Goal: Transaction & Acquisition: Purchase product/service

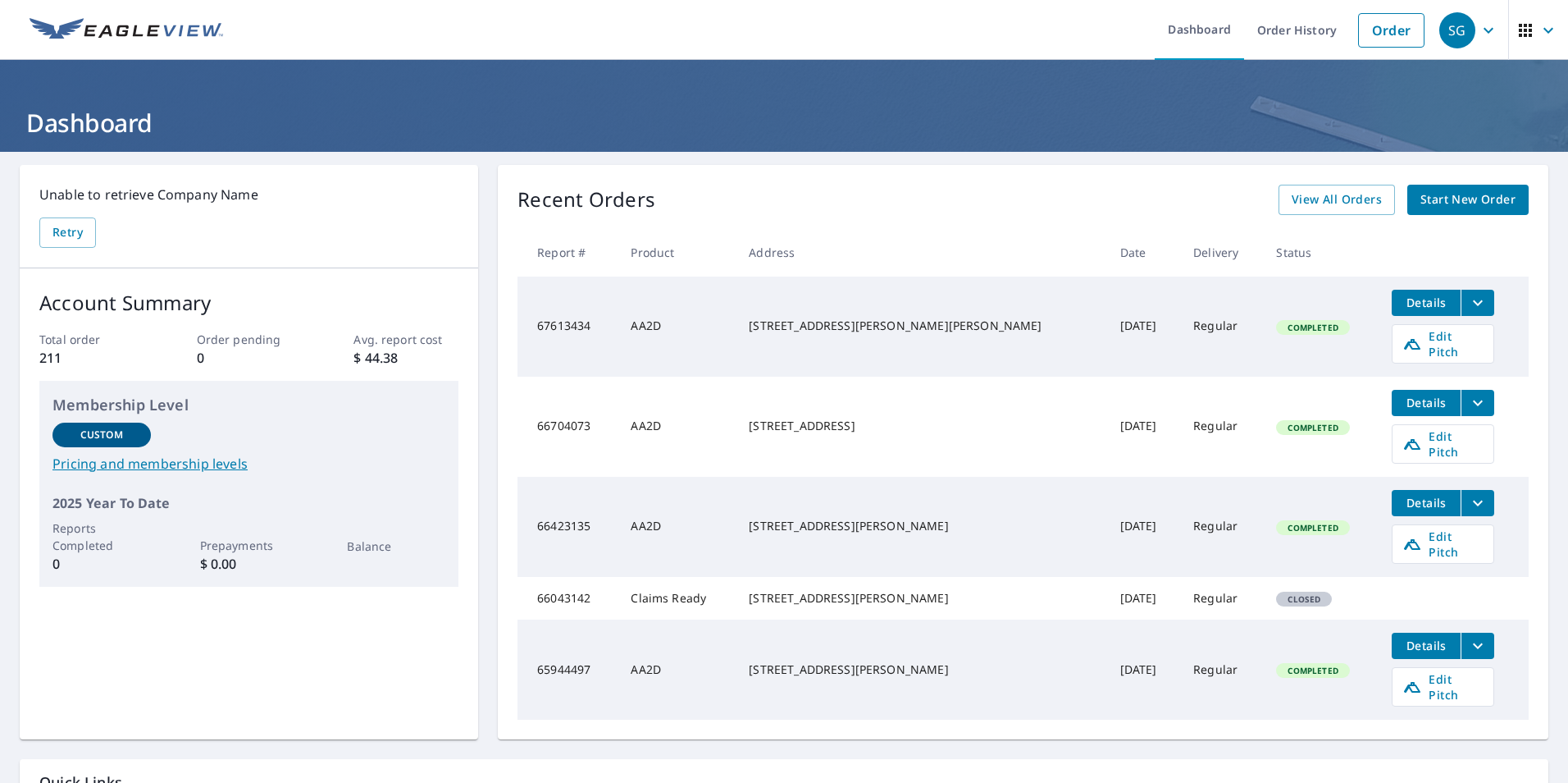
click at [1473, 207] on span "Start New Order" at bounding box center [1467, 199] width 96 height 21
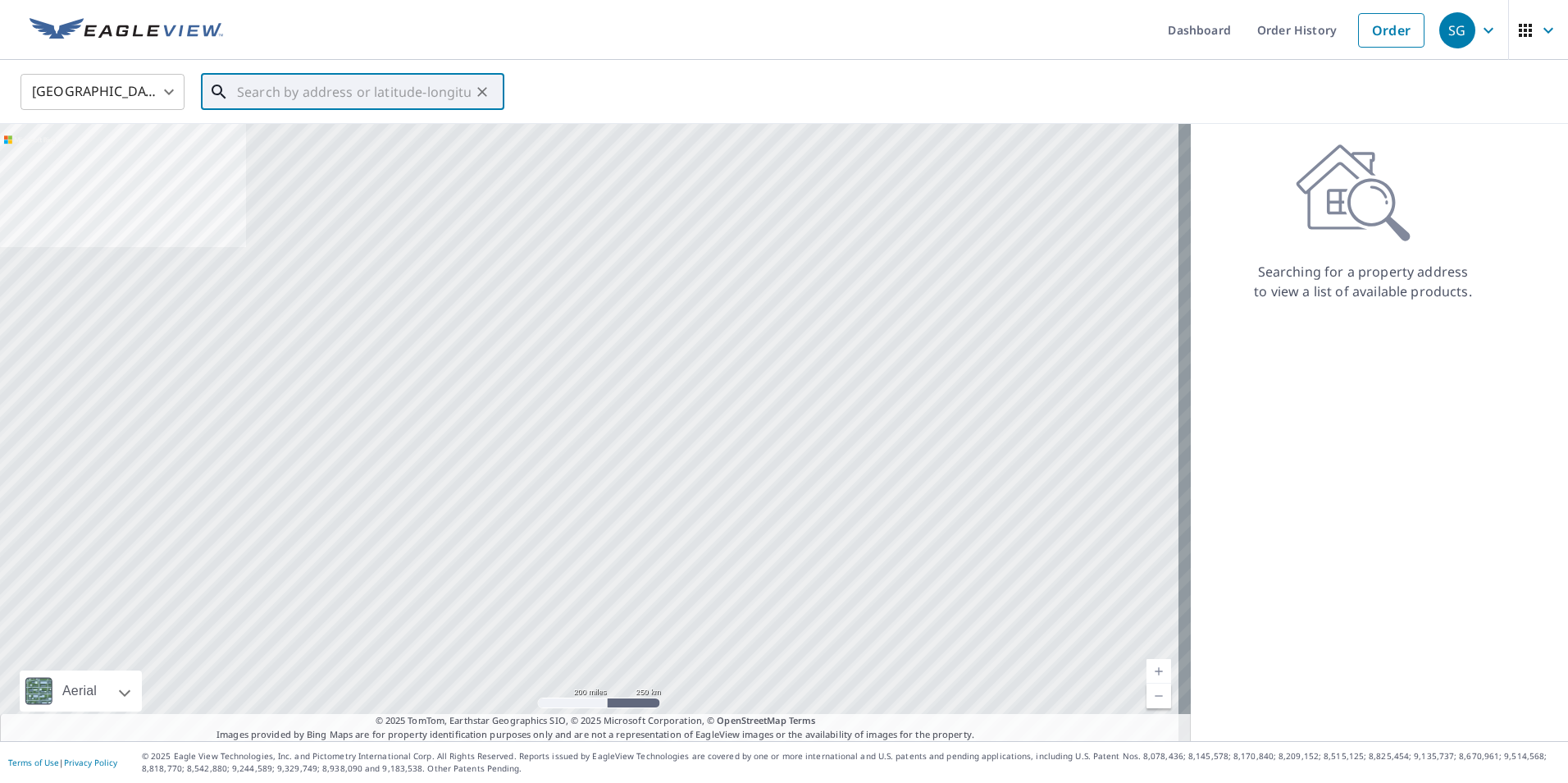
click at [369, 100] on input "text" at bounding box center [353, 92] width 234 height 46
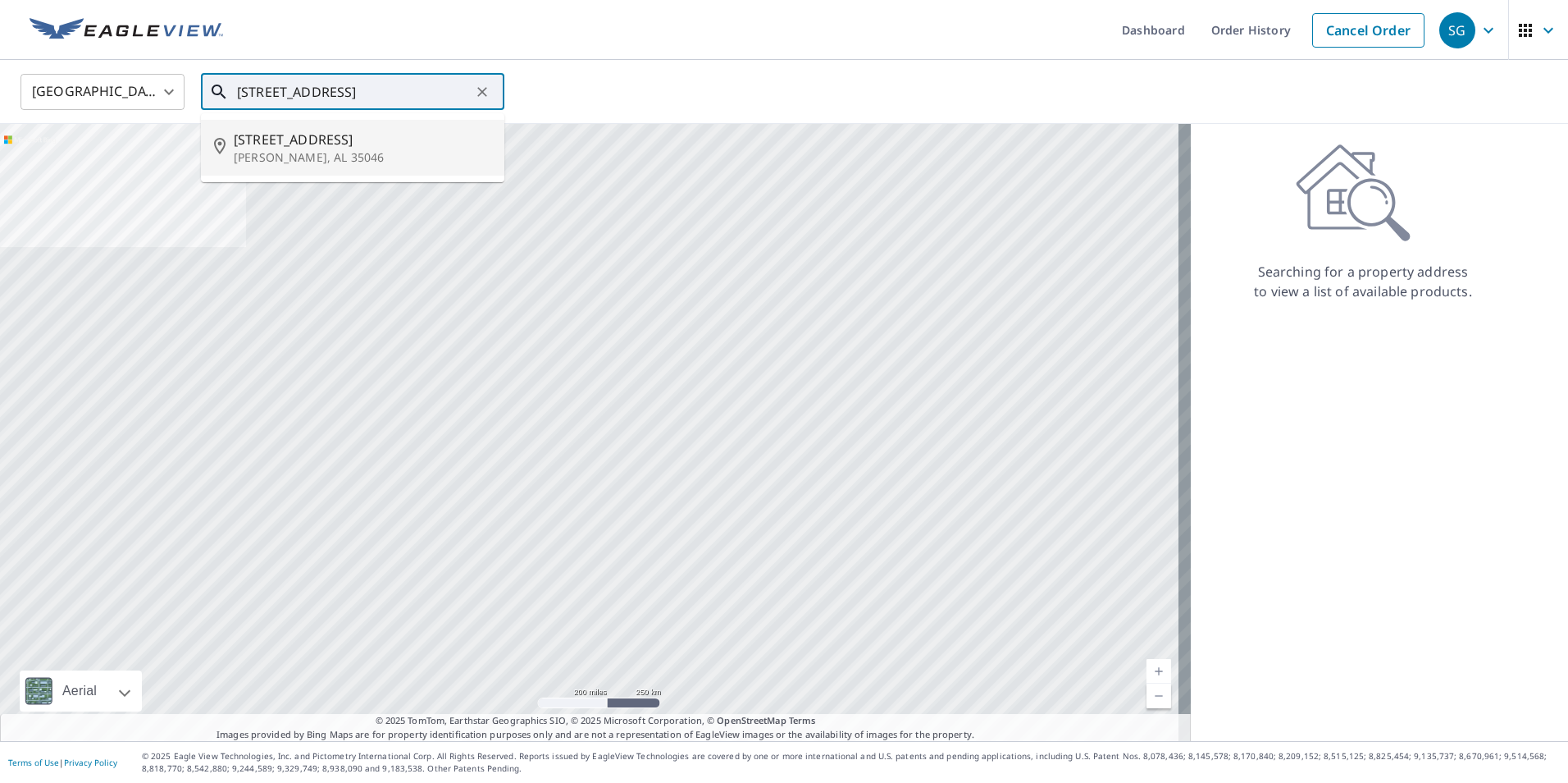
click at [284, 152] on p "[PERSON_NAME], AL 35046" at bounding box center [362, 157] width 257 height 17
type input "[STREET_ADDRESS][PERSON_NAME]"
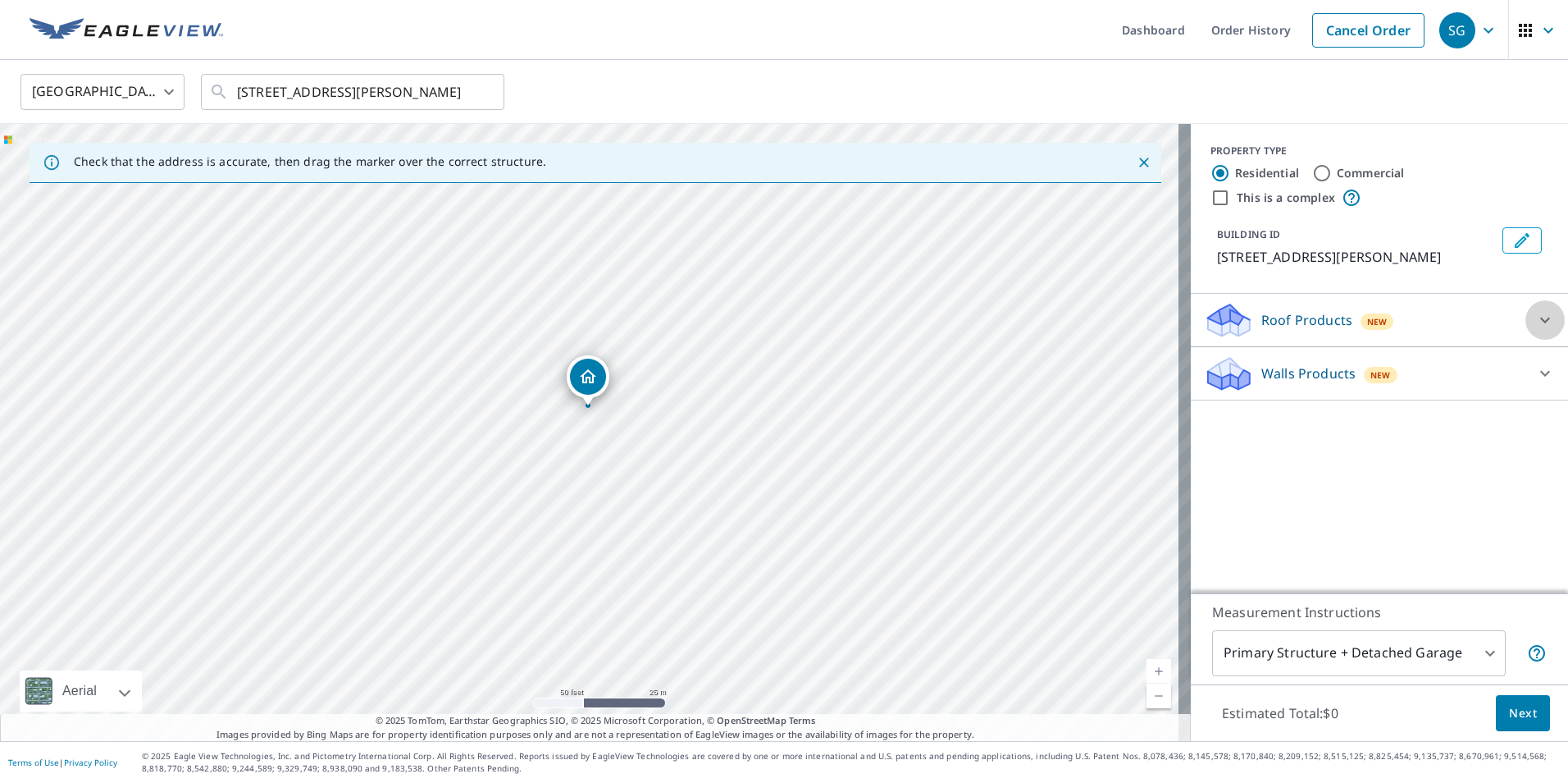
click at [1535, 320] on icon at bounding box center [1545, 320] width 20 height 20
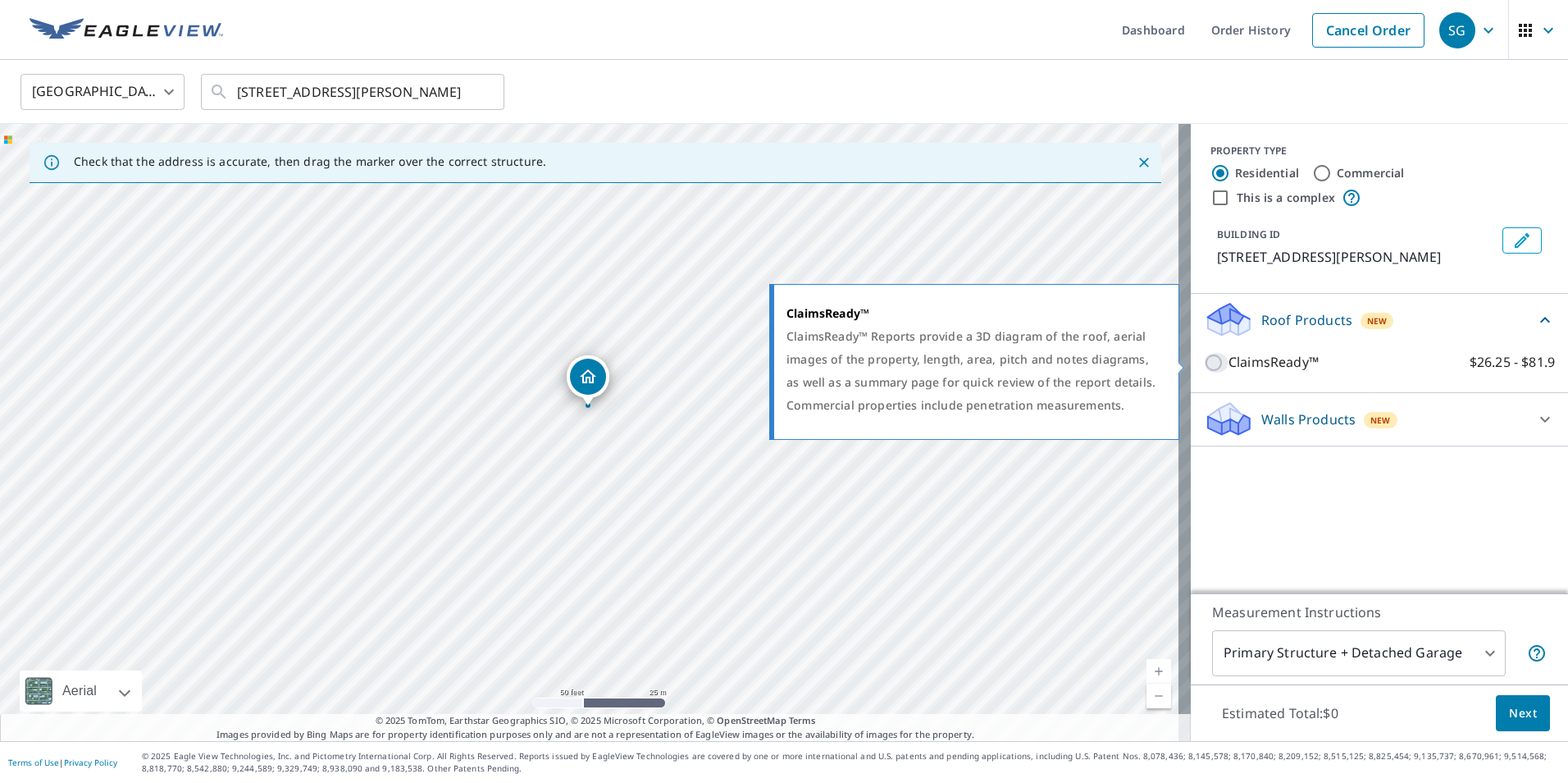
click at [1209, 363] on input "ClaimsReady™ $26.25 - $81.9" at bounding box center [1216, 363] width 25 height 20
checkbox input "true"
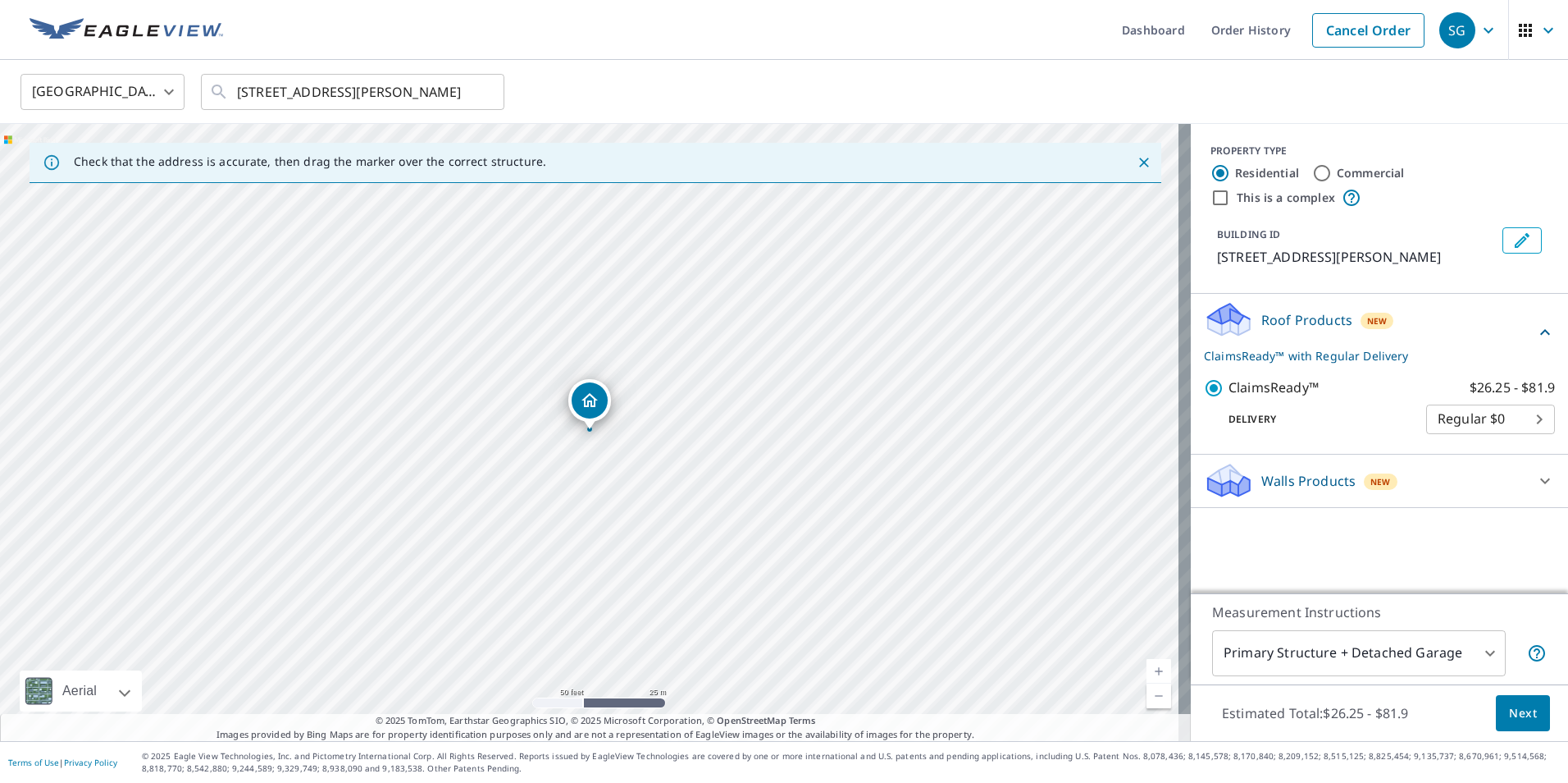
click at [1389, 647] on body "SG SG Dashboard Order History Cancel Order SG [GEOGRAPHIC_DATA] US ​ [STREET_AD…" at bounding box center [784, 392] width 1568 height 783
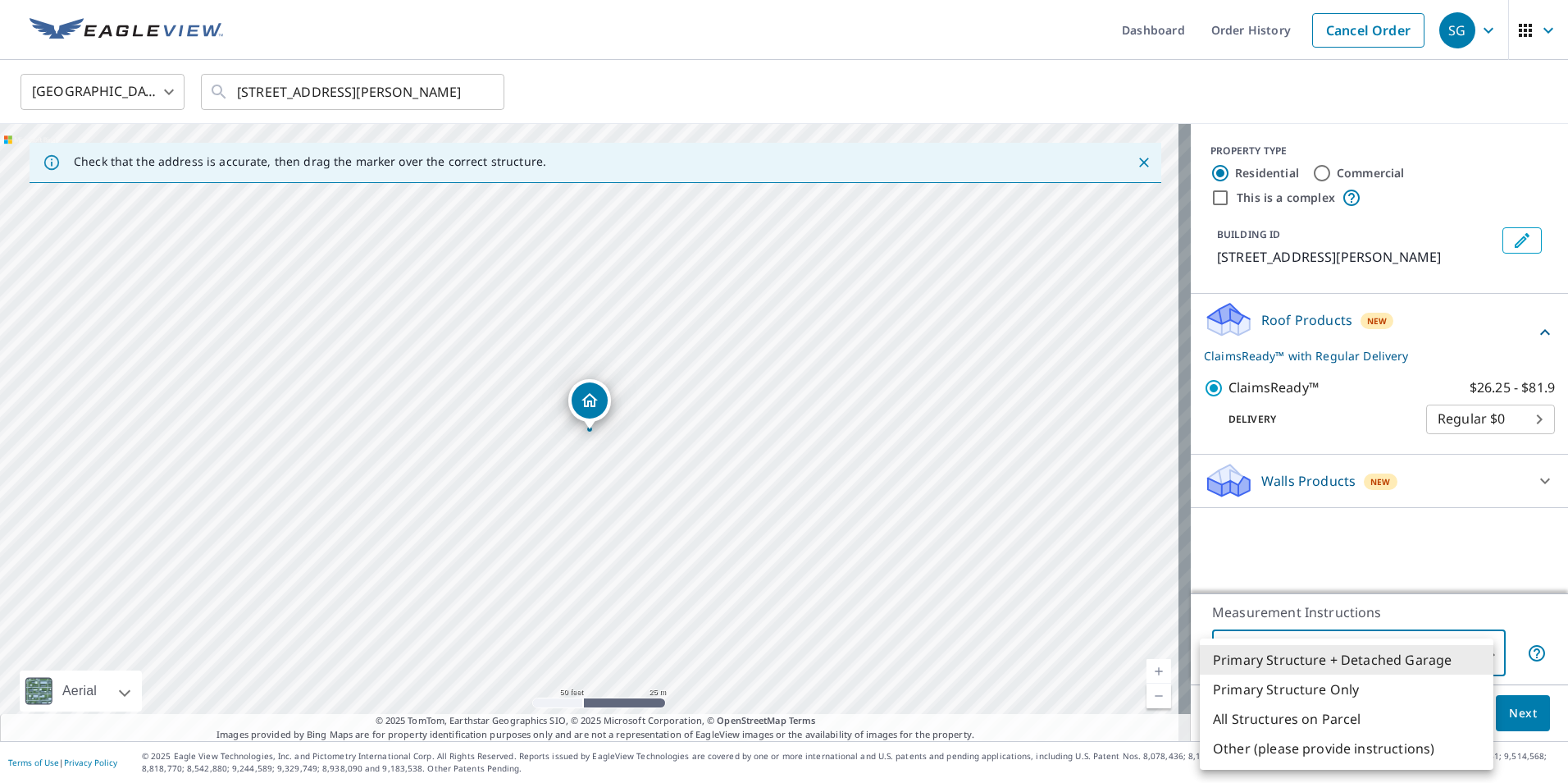
click at [1334, 695] on li "Primary Structure Only" at bounding box center [1346, 689] width 294 height 30
type input "2"
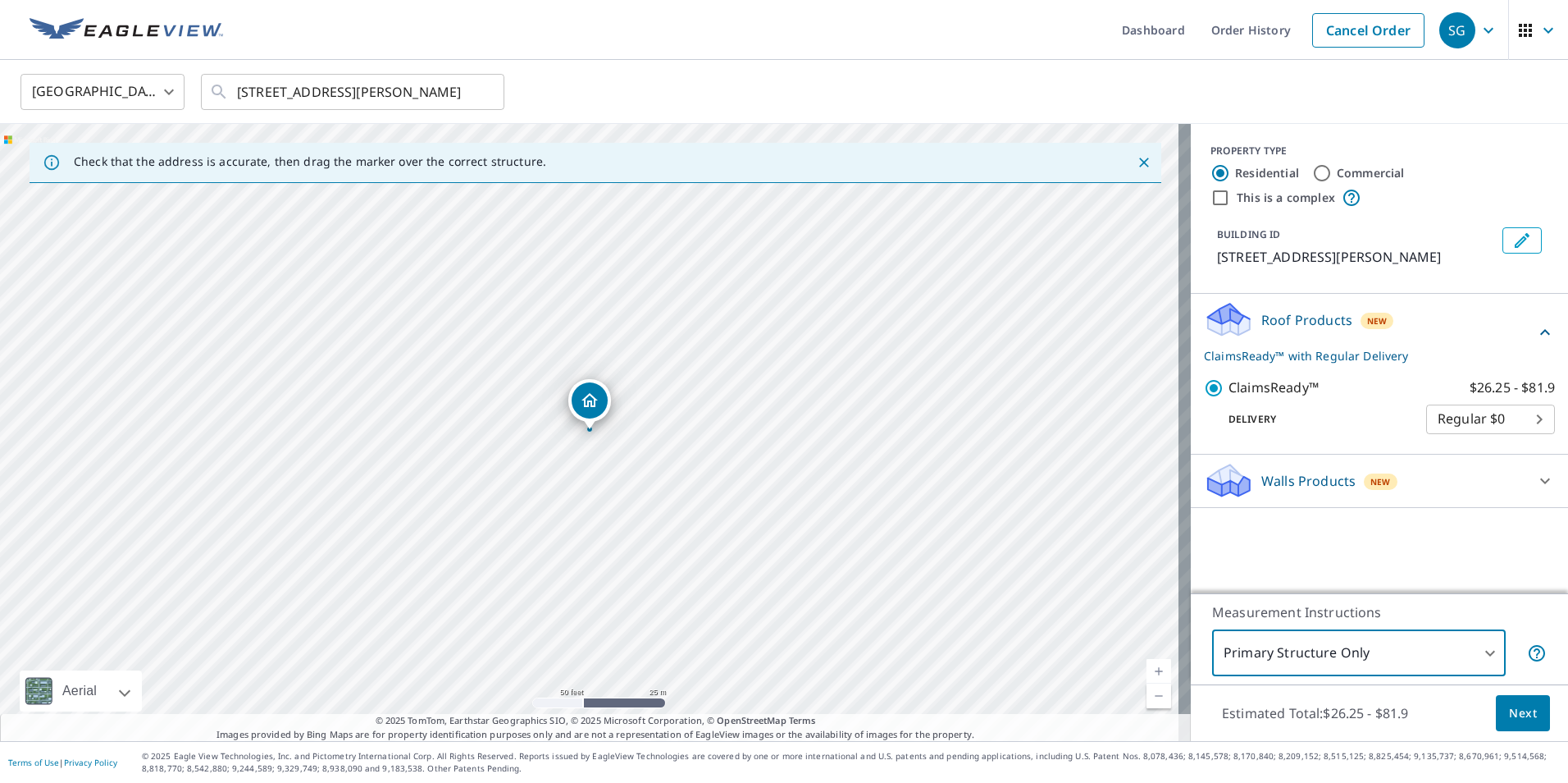
click at [1509, 716] on span "Next" at bounding box center [1523, 713] width 28 height 21
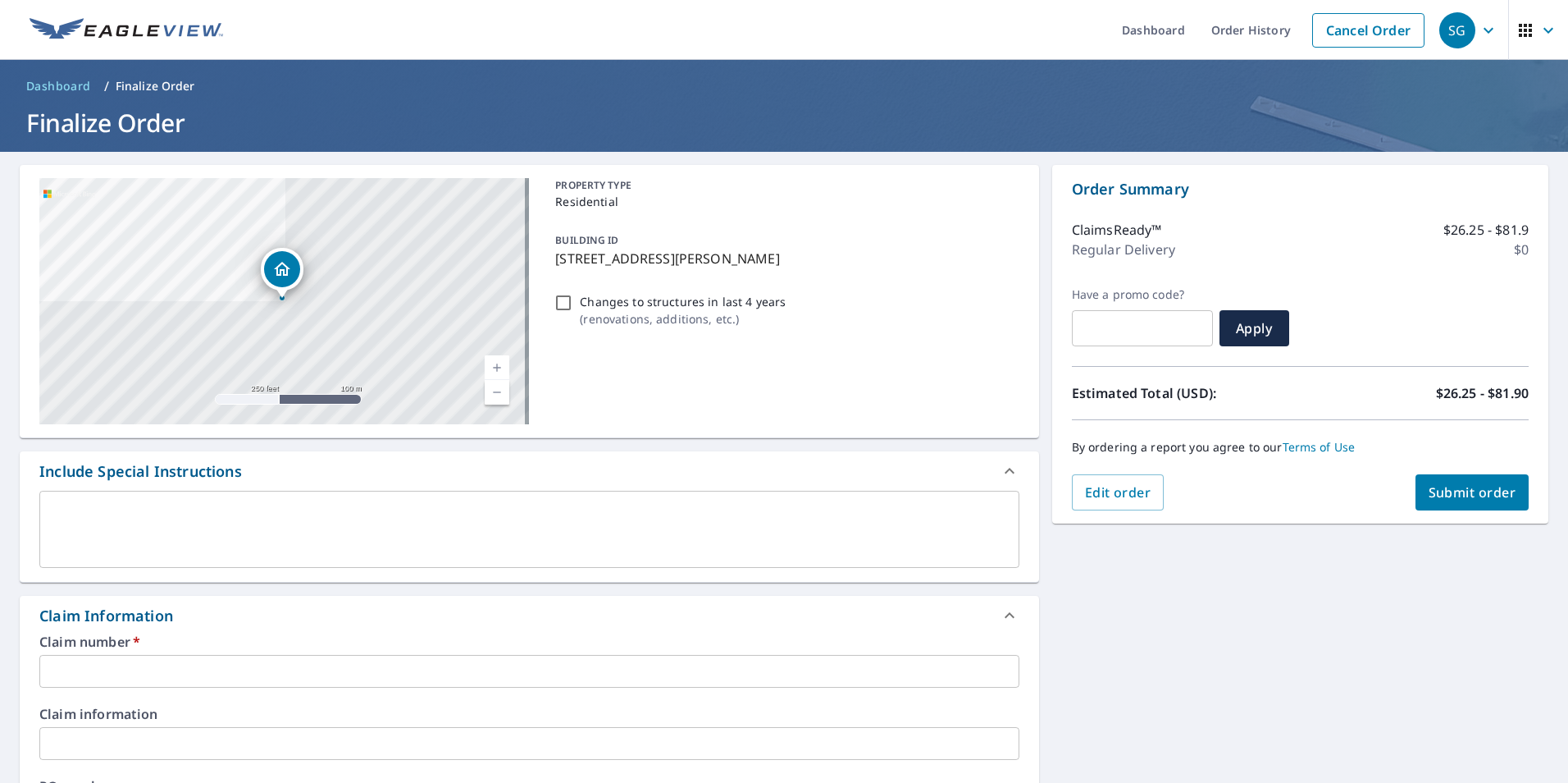
scroll to position [82, 0]
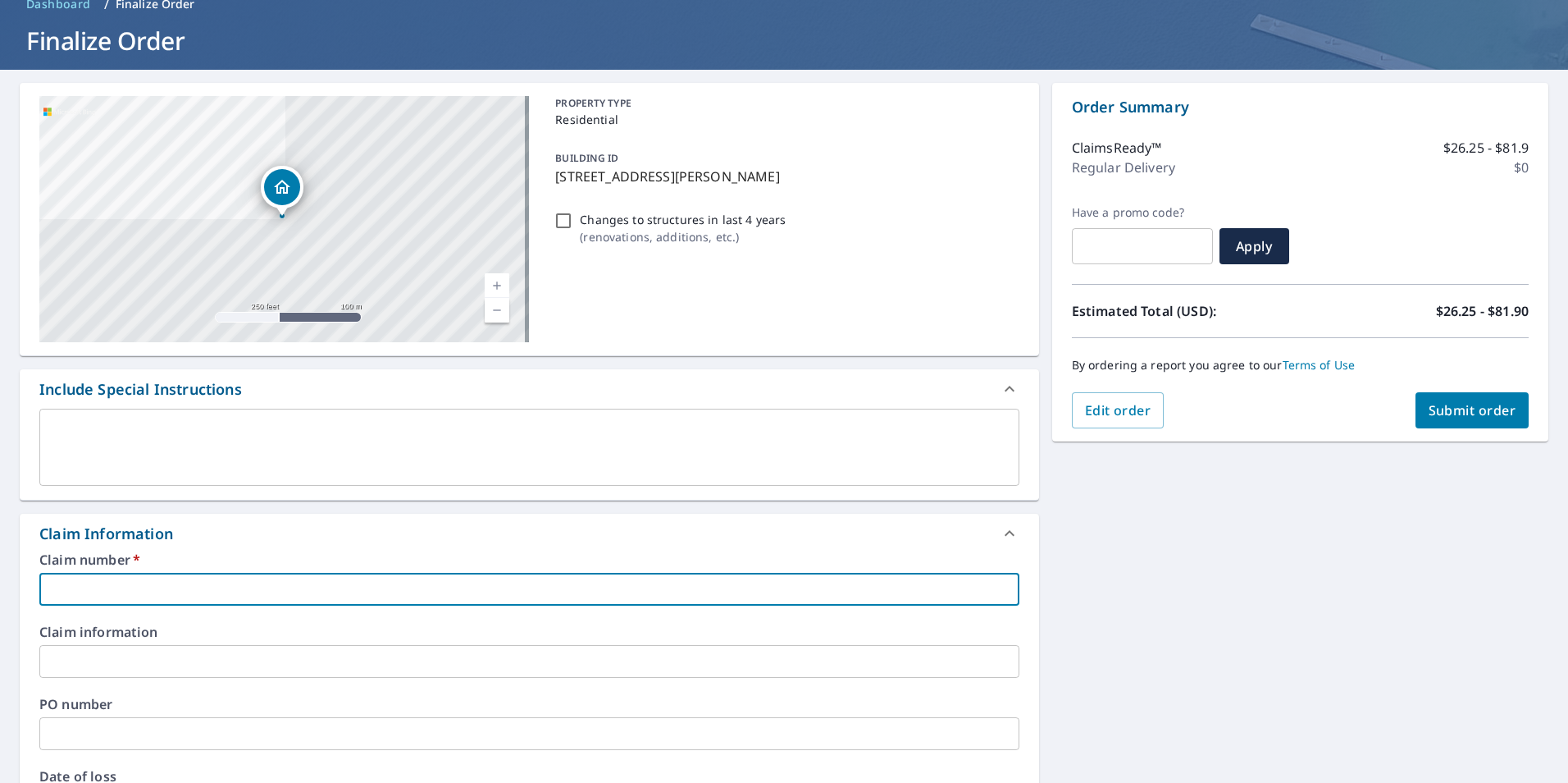
click at [136, 585] on input "text" at bounding box center [529, 589] width 980 height 33
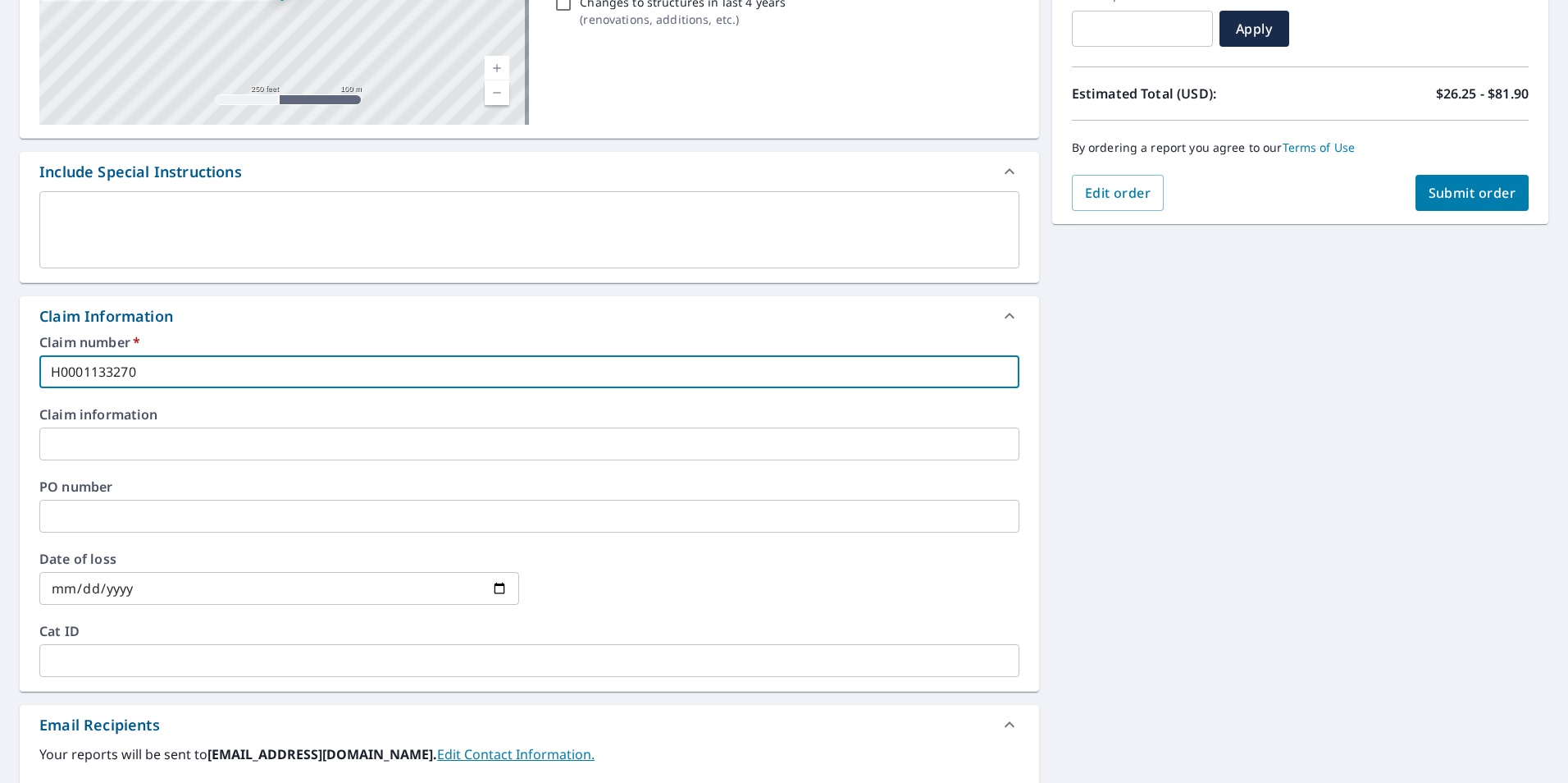
scroll to position [328, 0]
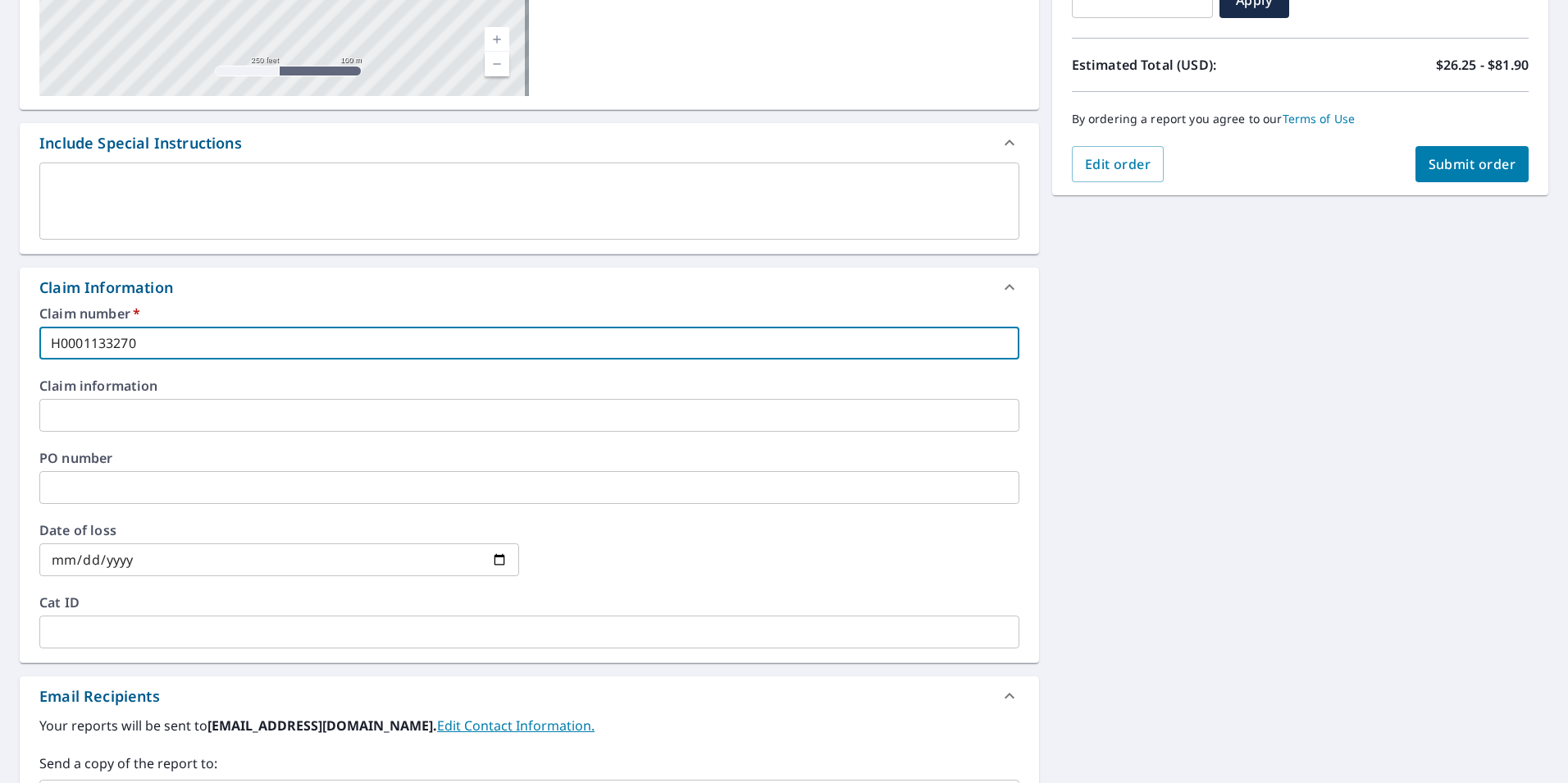
type input "H0001133270"
click at [497, 563] on input "date" at bounding box center [279, 559] width 480 height 33
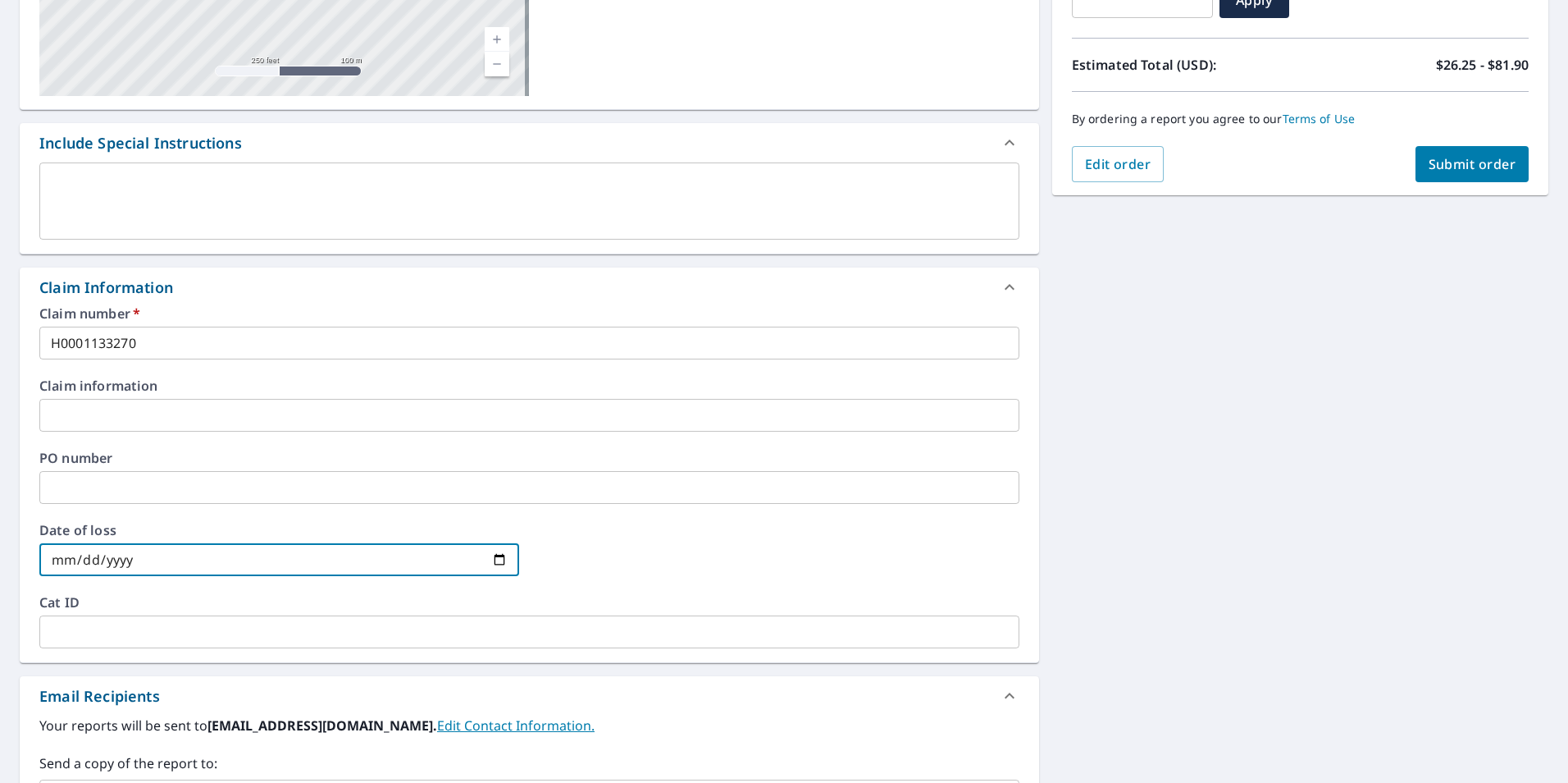
click at [505, 562] on input "date" at bounding box center [279, 559] width 480 height 33
click at [497, 562] on input "date" at bounding box center [279, 559] width 480 height 33
type input "[DATE]"
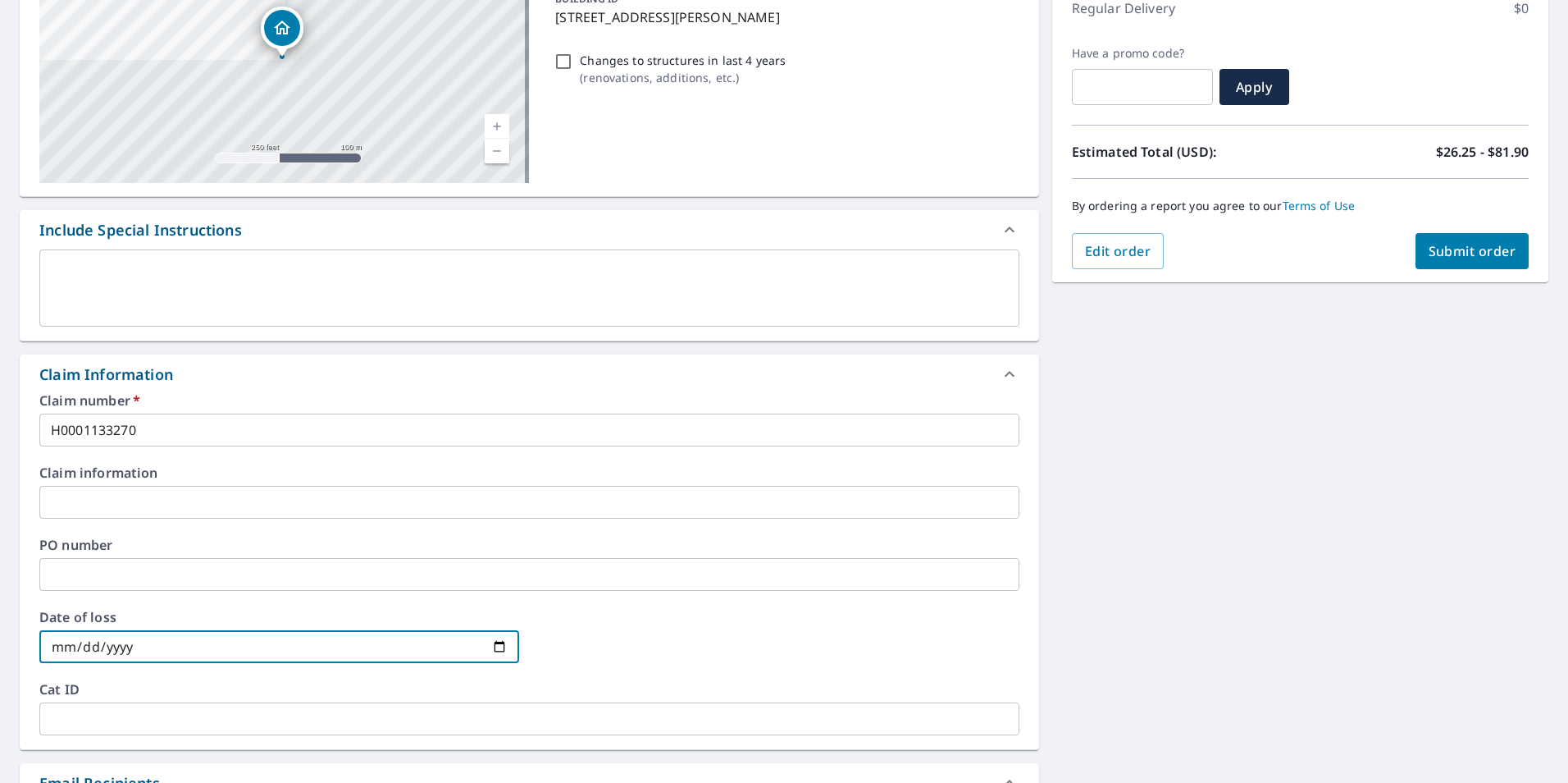
scroll to position [204, 0]
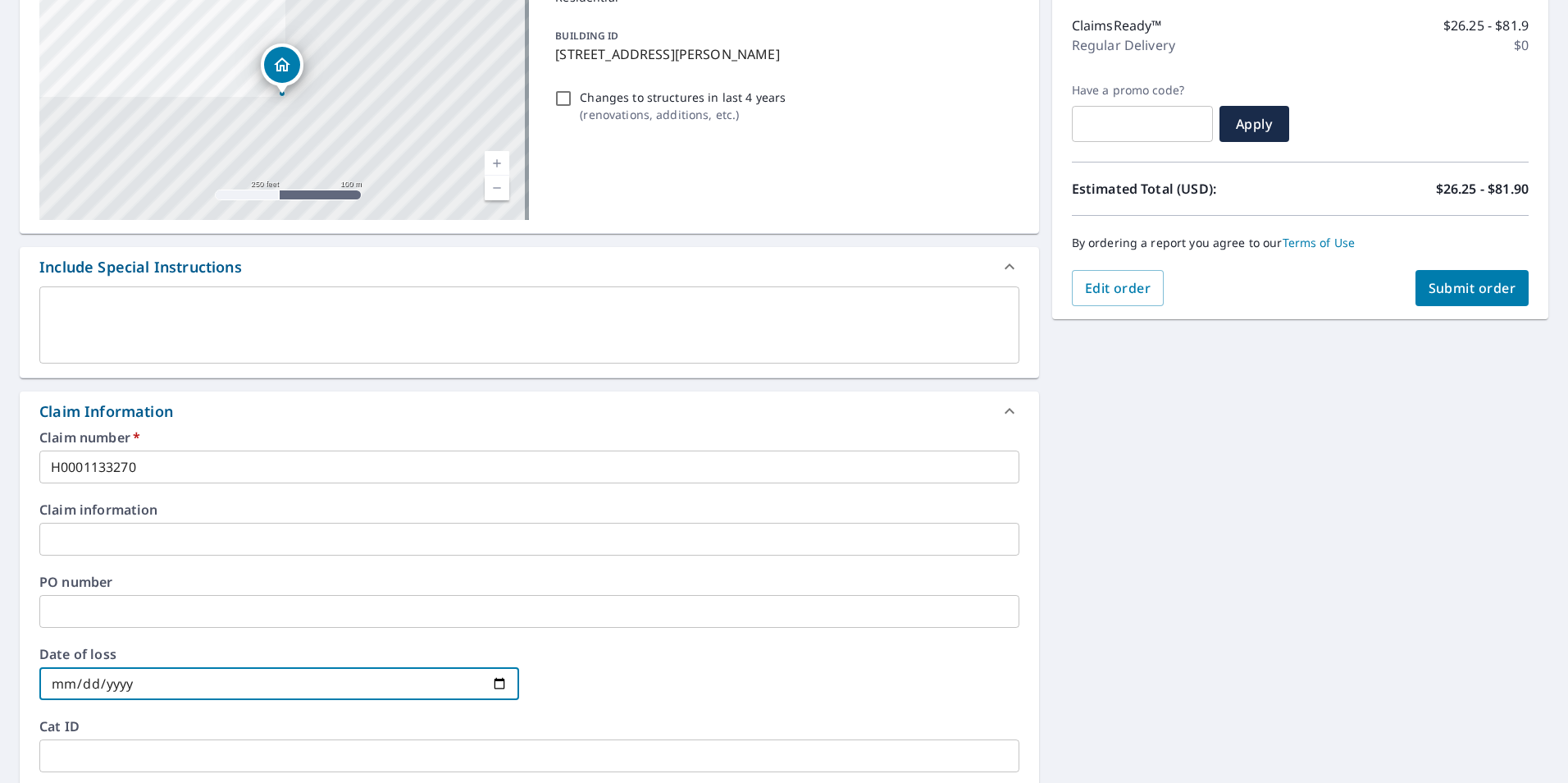
click at [1429, 290] on span "Submit order" at bounding box center [1472, 288] width 88 height 18
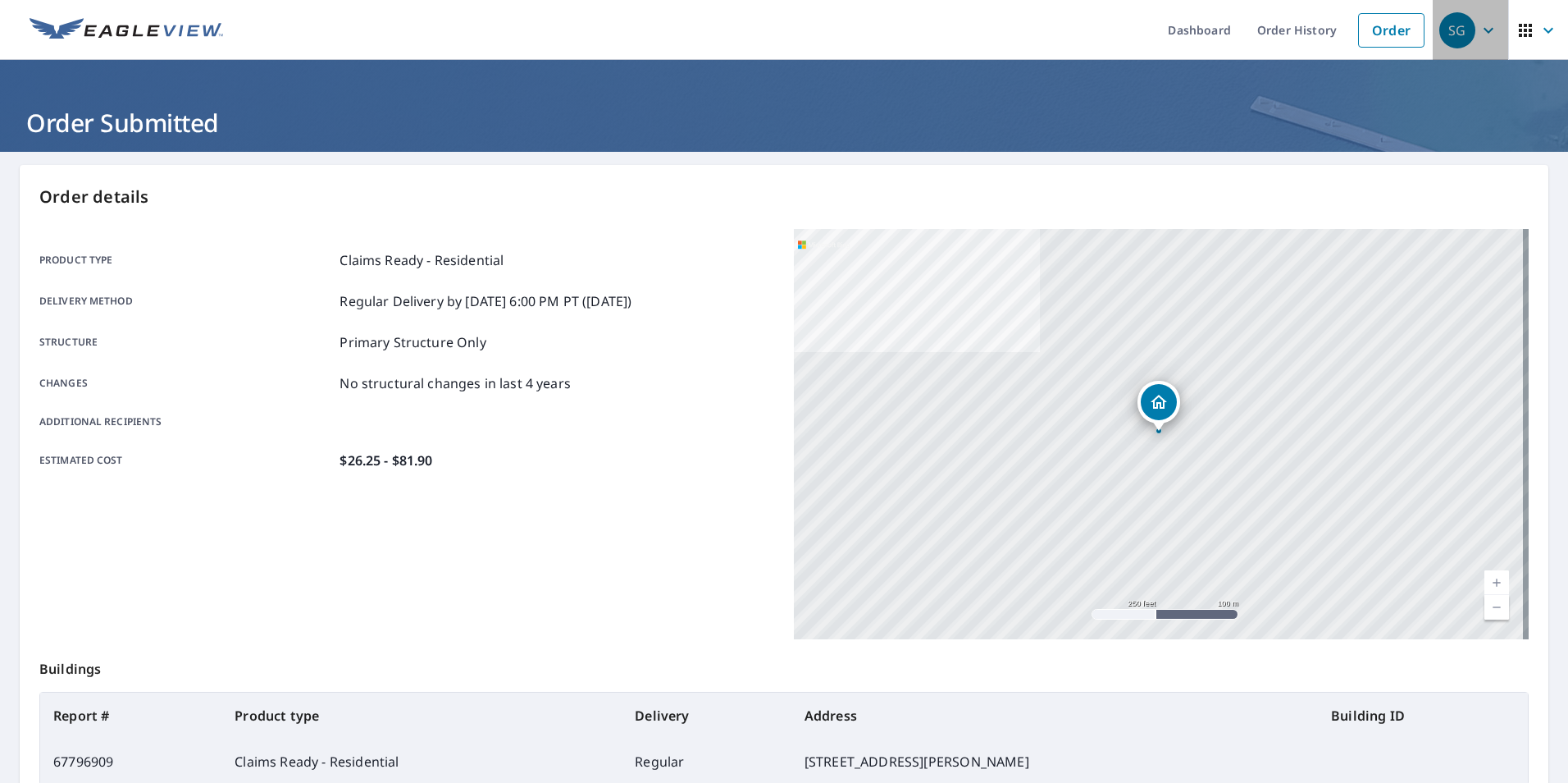
click at [1473, 40] on span "SG" at bounding box center [1469, 31] width 62 height 39
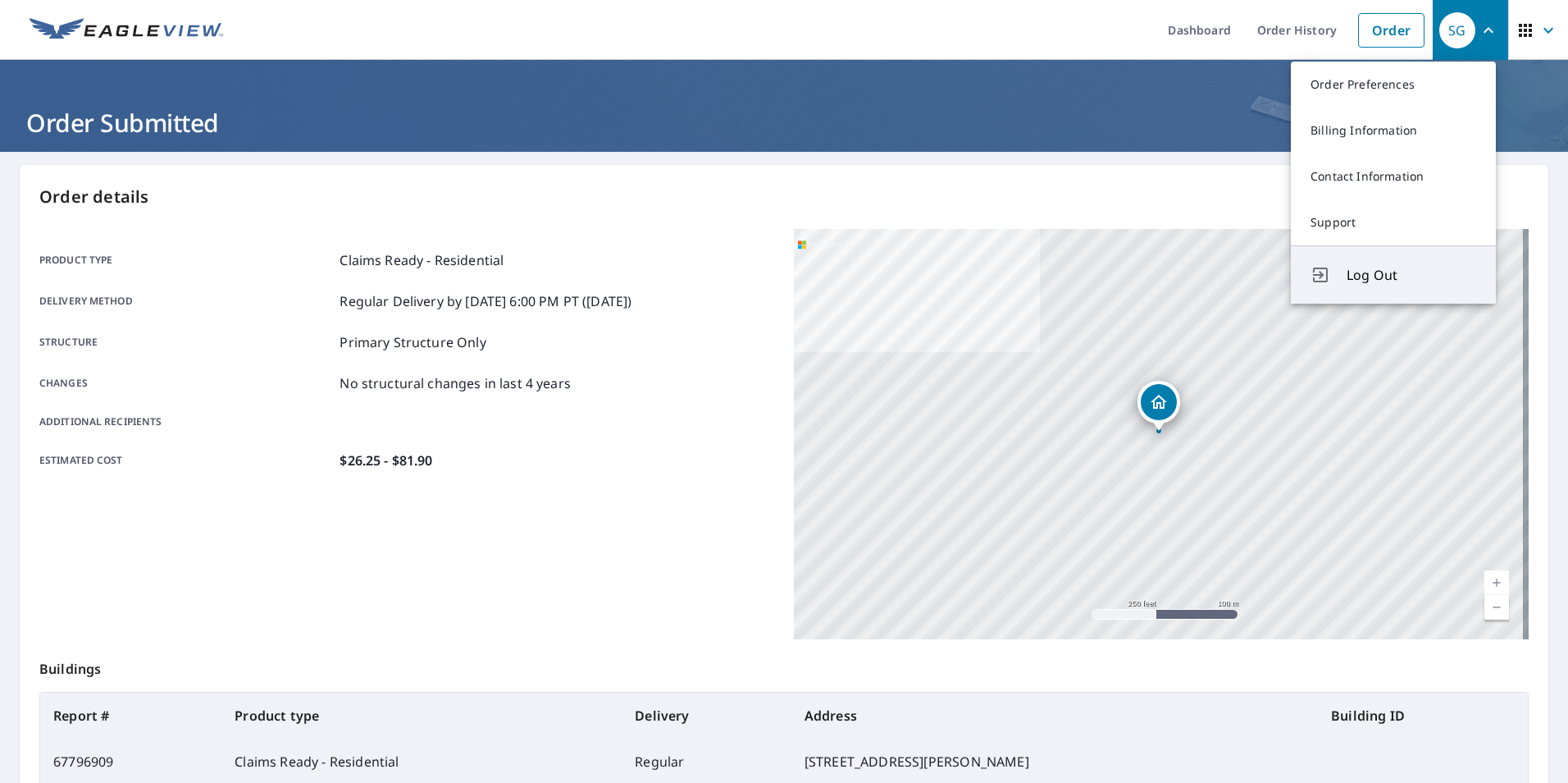
click at [1374, 275] on span "Log Out" at bounding box center [1410, 275] width 129 height 20
